Goal: Task Accomplishment & Management: Use online tool/utility

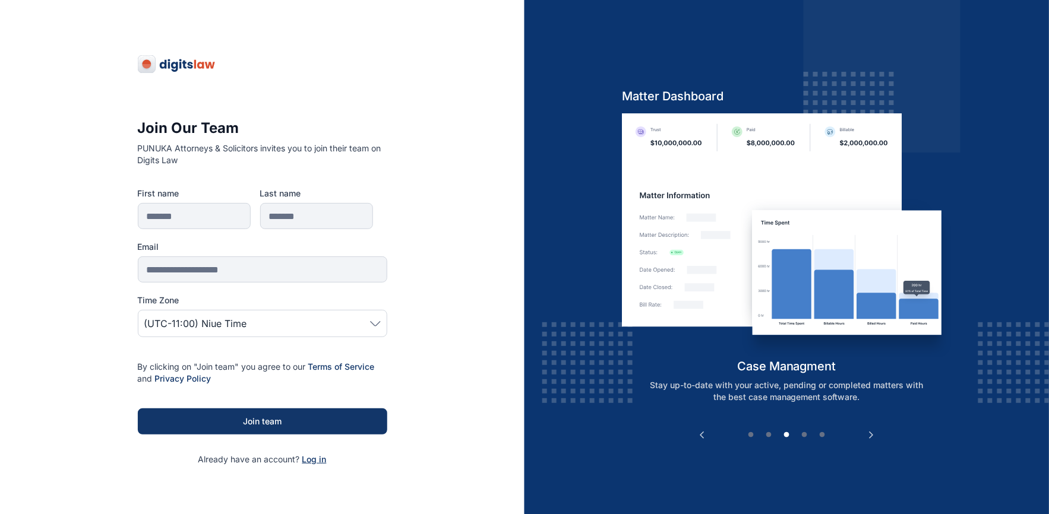
click at [315, 460] on span "Log in" at bounding box center [314, 459] width 24 height 10
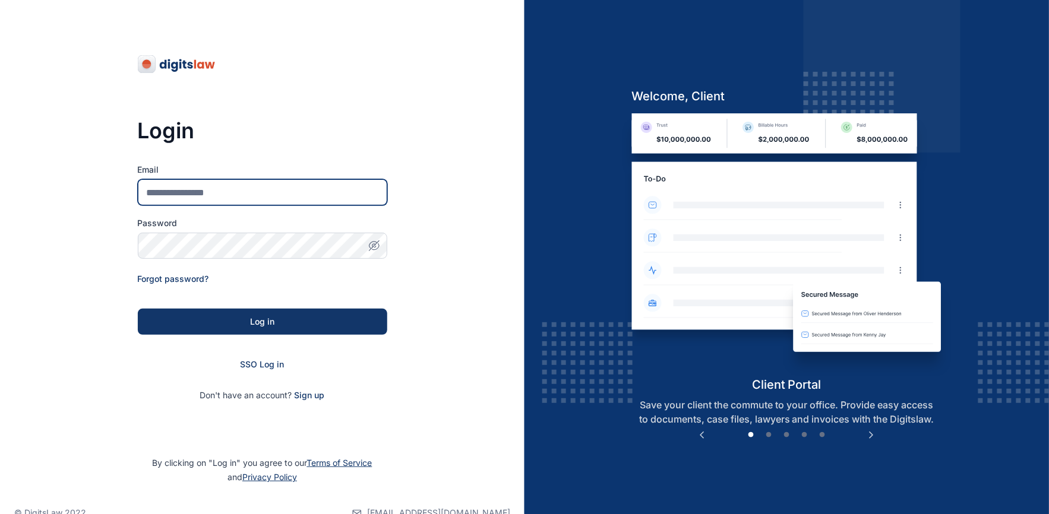
type input "**********"
click at [252, 365] on span "SSO Log in" at bounding box center [262, 364] width 44 height 10
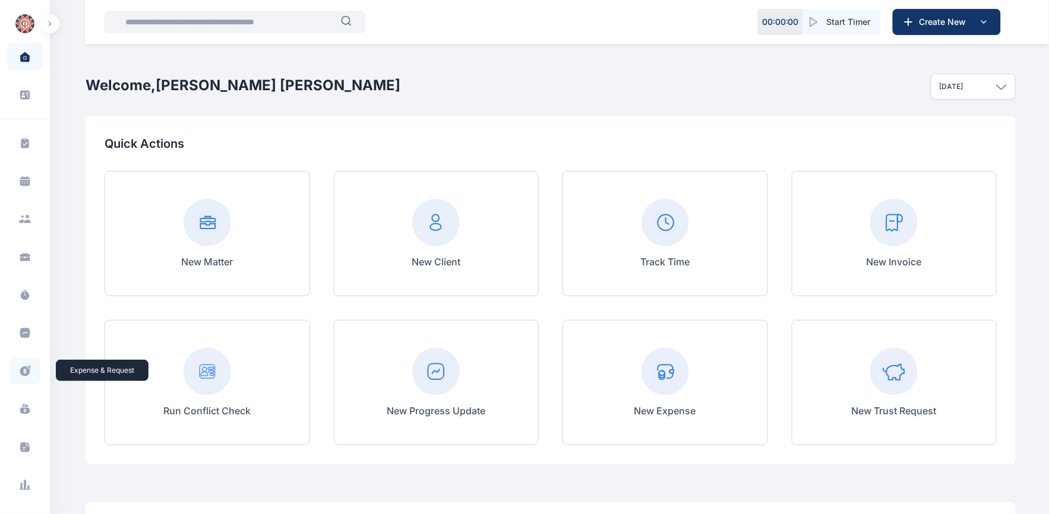
click at [23, 375] on icon at bounding box center [25, 371] width 10 height 10
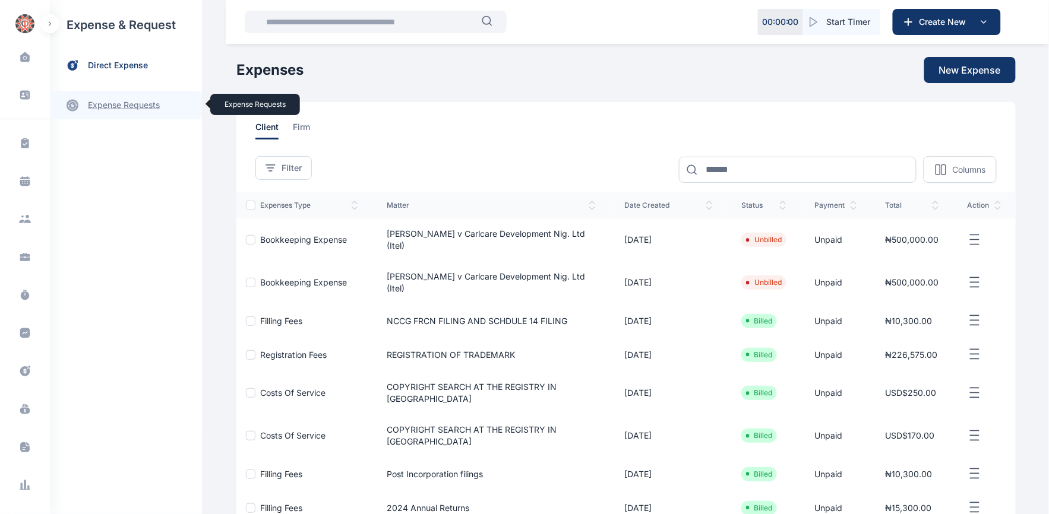
click at [129, 105] on link "expense requests expense requests" at bounding box center [126, 105] width 152 height 28
click at [128, 144] on span "Expense Request Expense Request" at bounding box center [141, 147] width 107 height 23
